Goal: Task Accomplishment & Management: Use online tool/utility

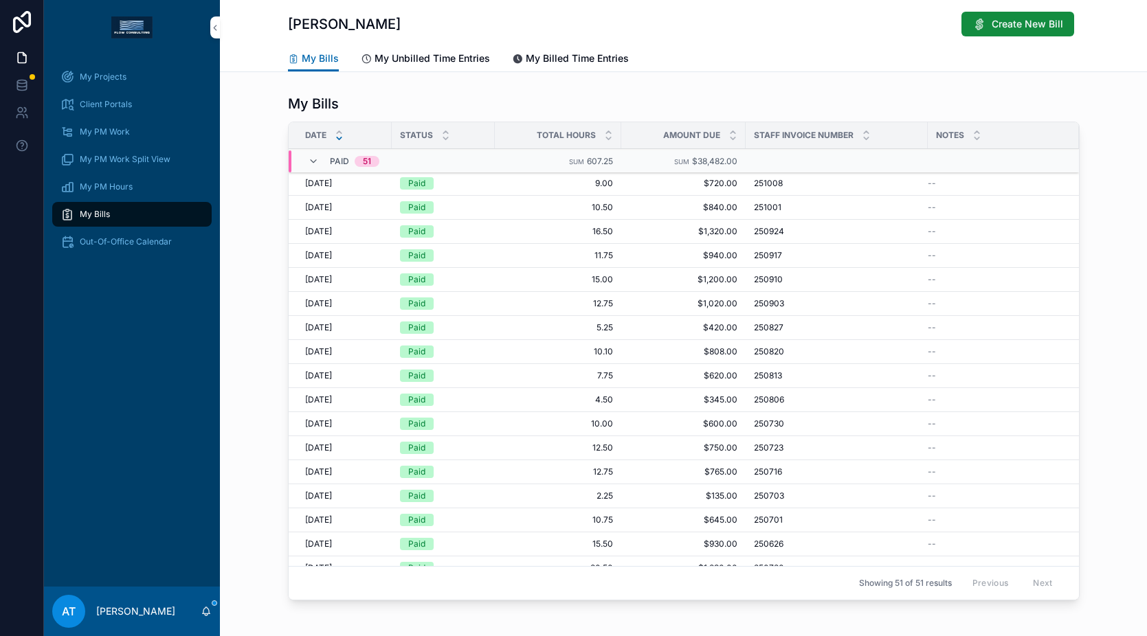
click at [93, 209] on span "My Bills" at bounding box center [95, 214] width 30 height 11
click at [401, 56] on span "My Unbilled Time Entries" at bounding box center [432, 59] width 115 height 14
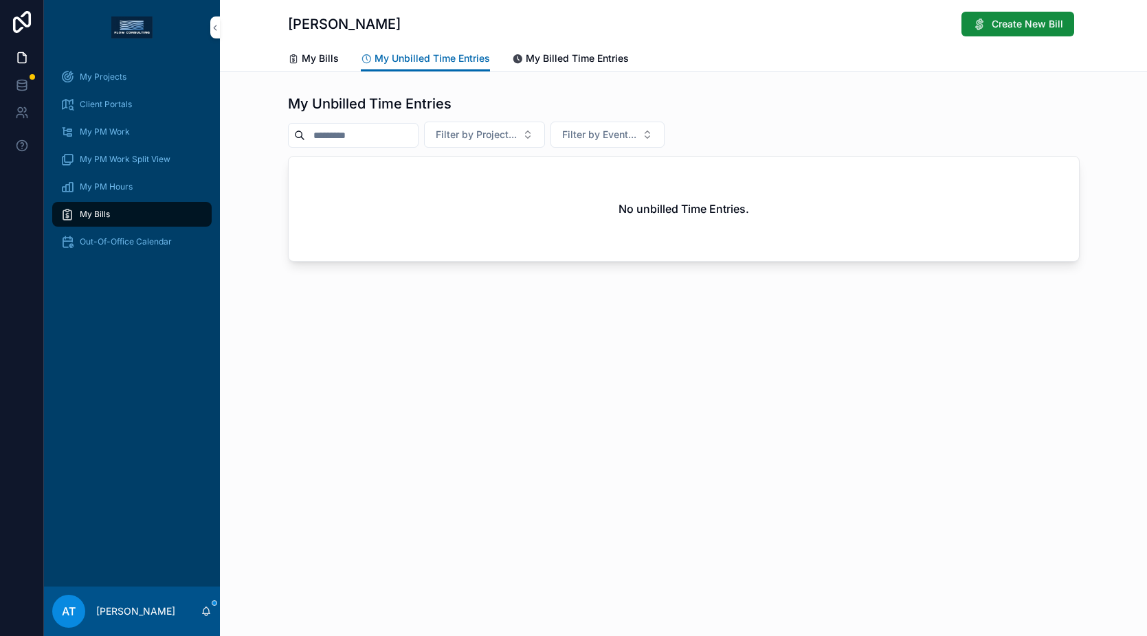
click at [526, 56] on span "My Billed Time Entries" at bounding box center [577, 59] width 103 height 14
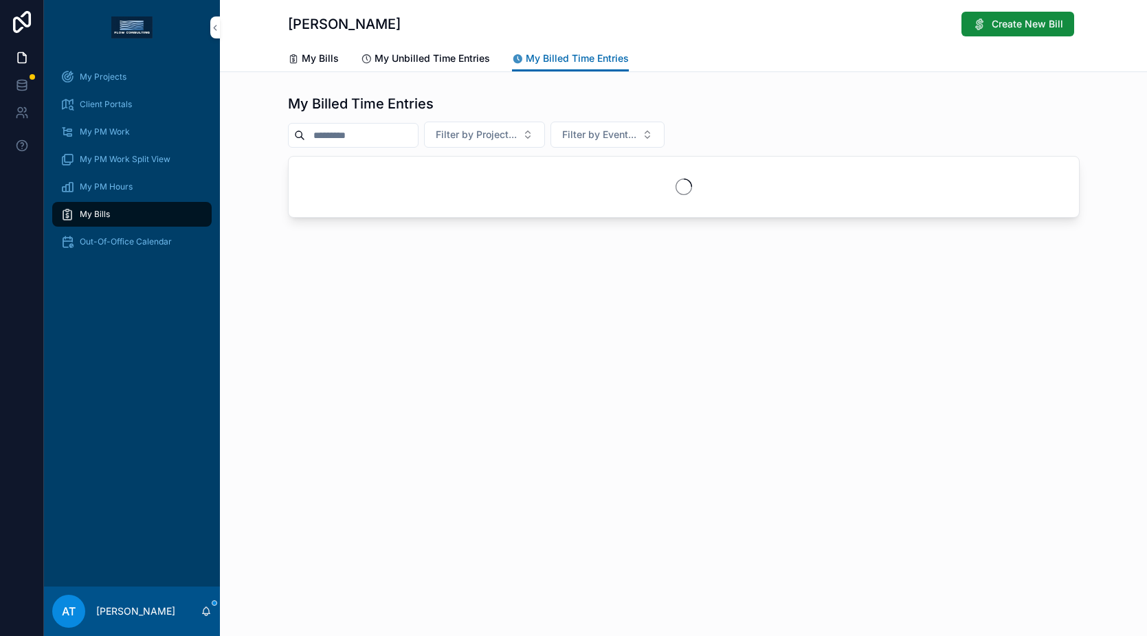
click at [296, 65] on div "My Bills" at bounding box center [313, 59] width 51 height 14
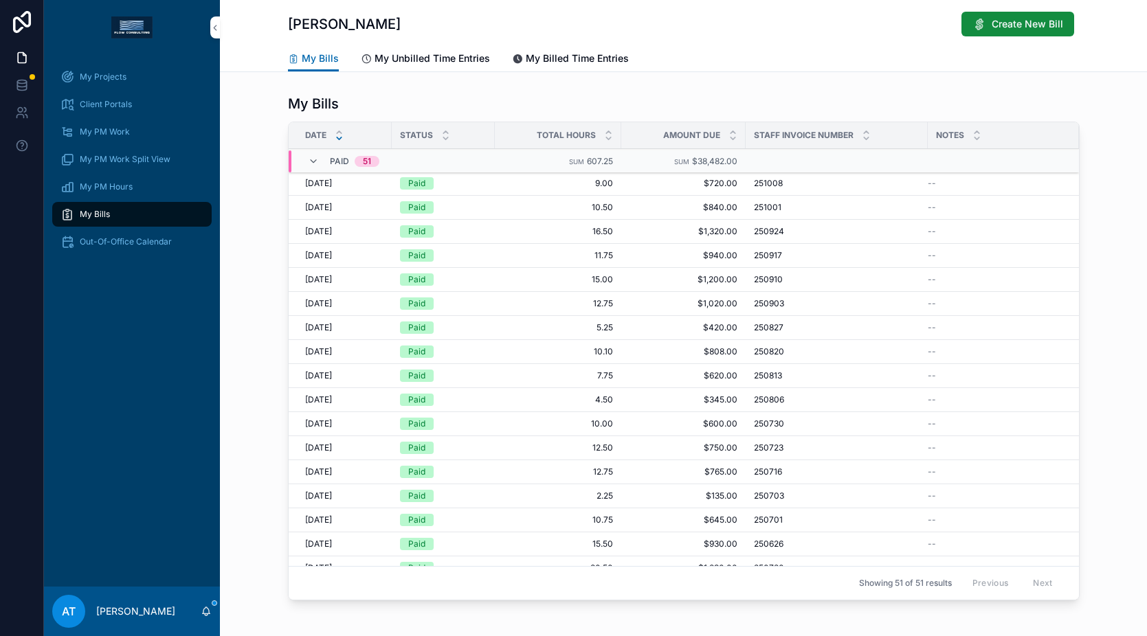
click at [445, 55] on span "My Unbilled Time Entries" at bounding box center [432, 59] width 115 height 14
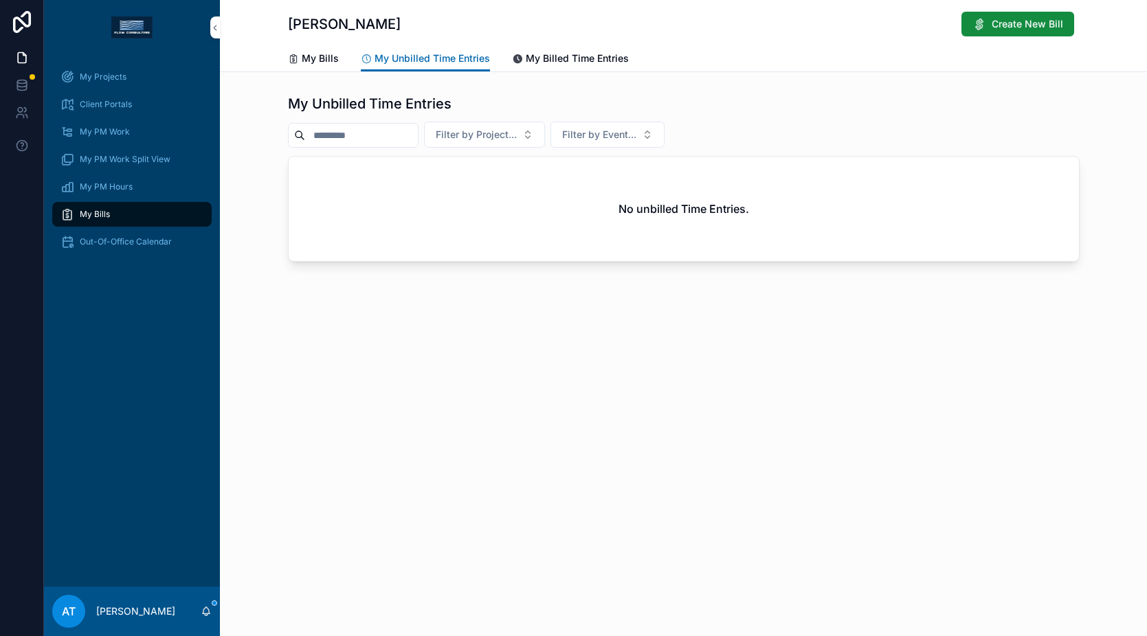
click at [302, 57] on span "My Bills" at bounding box center [320, 59] width 37 height 14
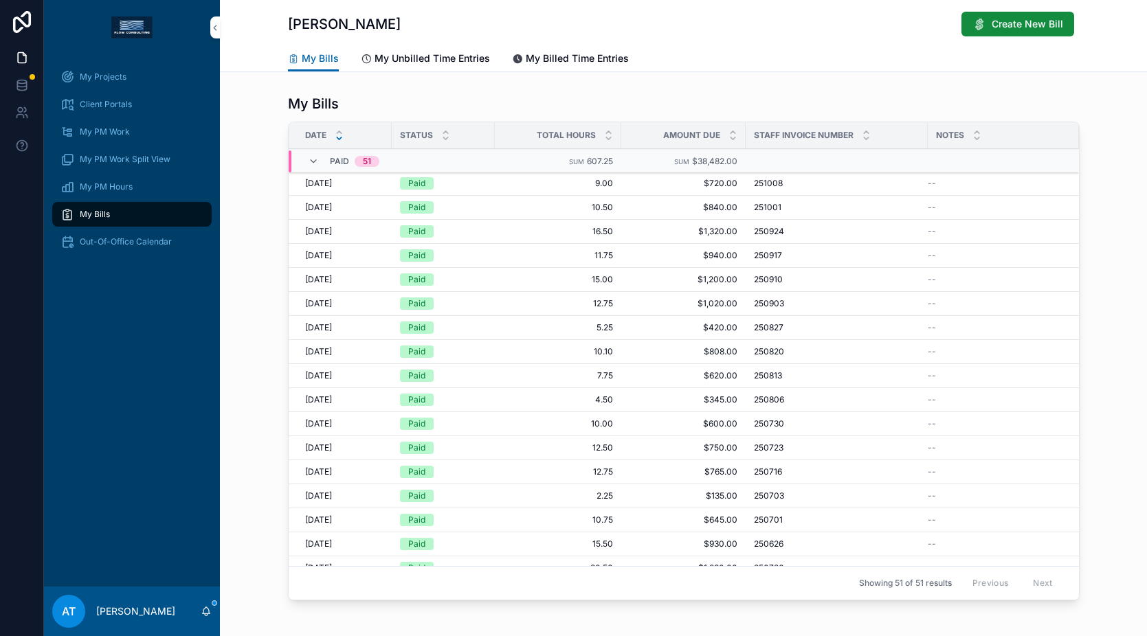
click at [120, 79] on span "My Projects" at bounding box center [103, 76] width 47 height 11
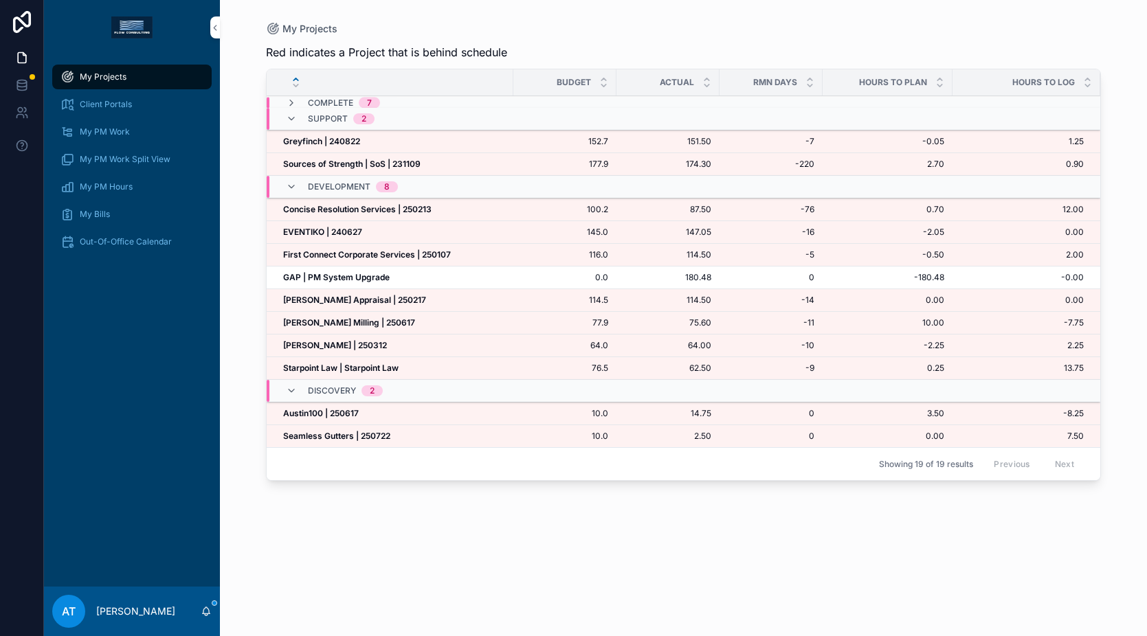
click at [364, 321] on strong "[PERSON_NAME] Milling | 250617" at bounding box center [349, 323] width 132 height 10
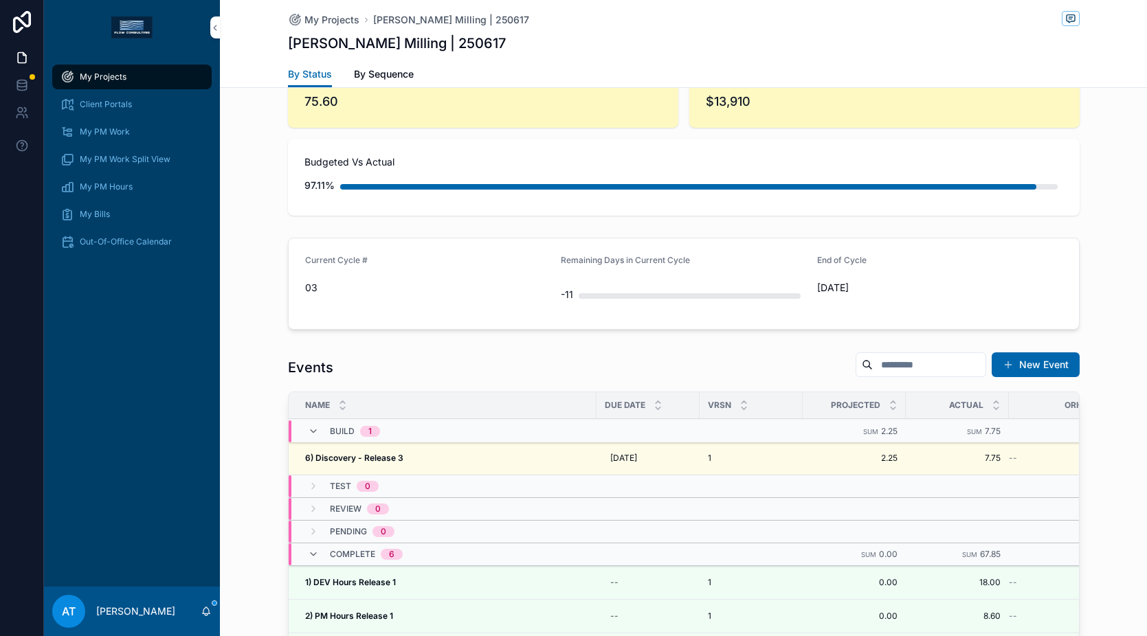
scroll to position [1135, 0]
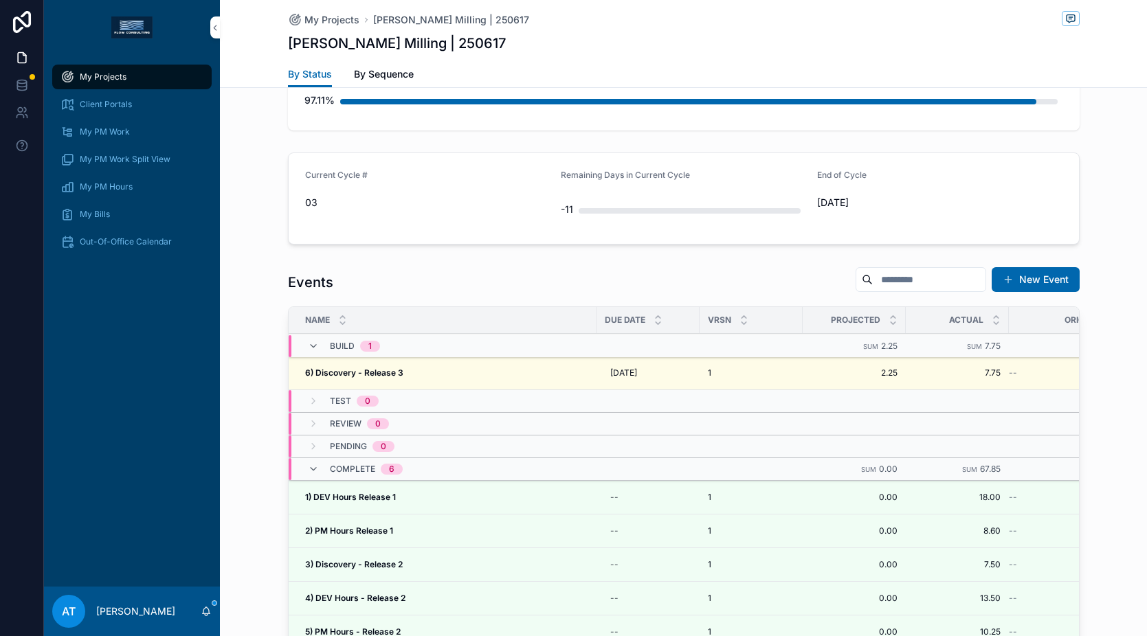
click at [493, 369] on div "6) Discovery - Release 3 6) Discovery - Release 3" at bounding box center [446, 373] width 283 height 11
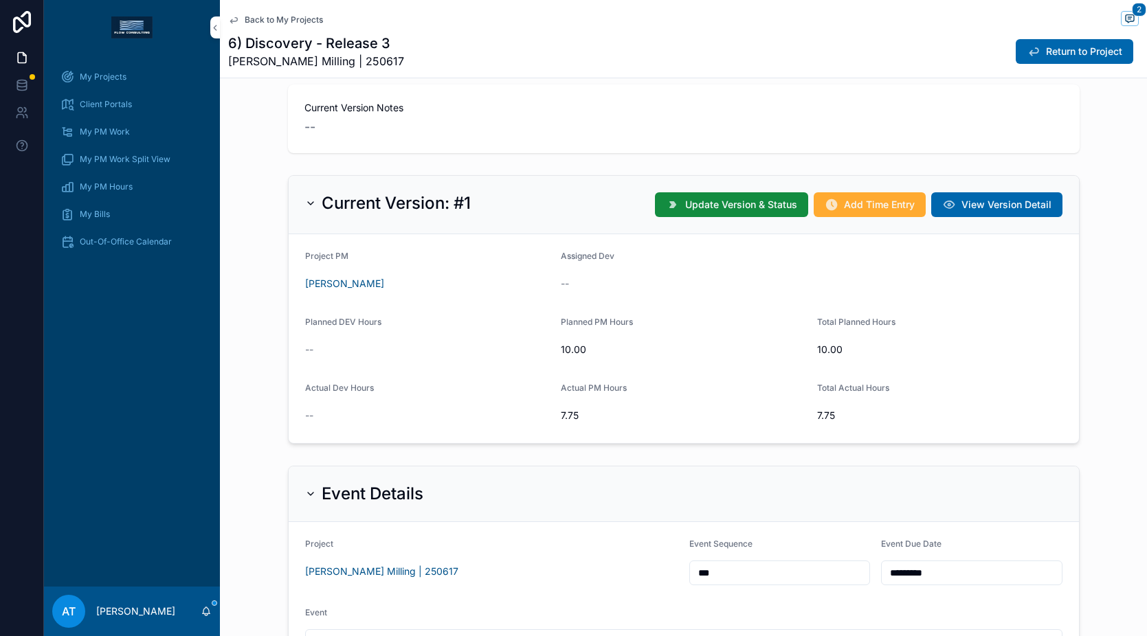
scroll to position [349, 0]
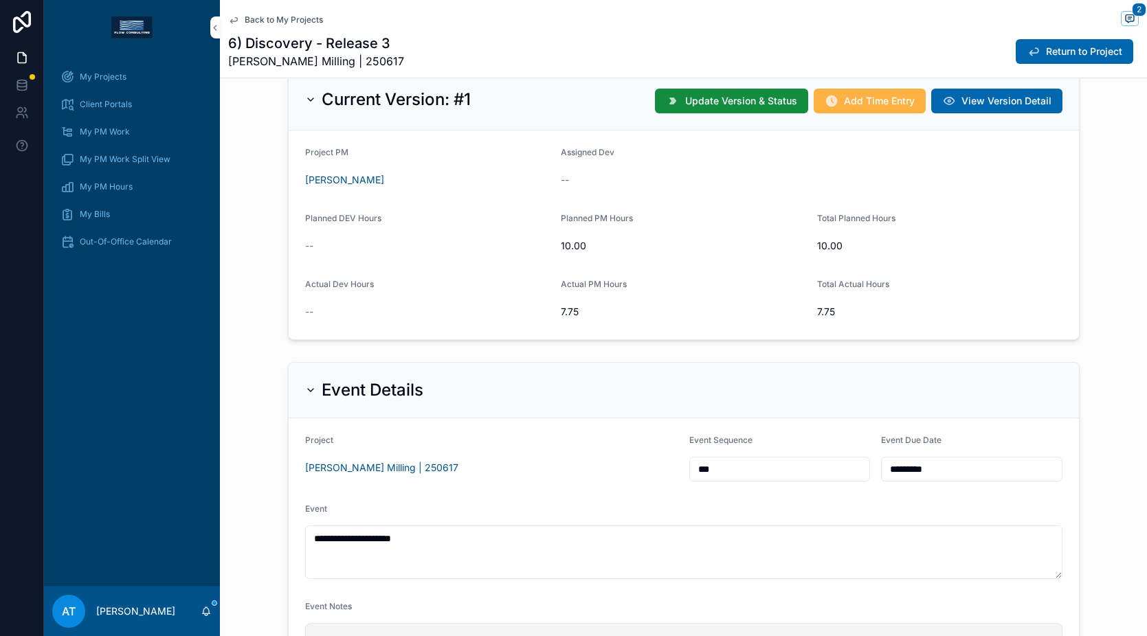
click at [845, 109] on button "Add Time Entry" at bounding box center [870, 101] width 112 height 25
